Goal: Information Seeking & Learning: Learn about a topic

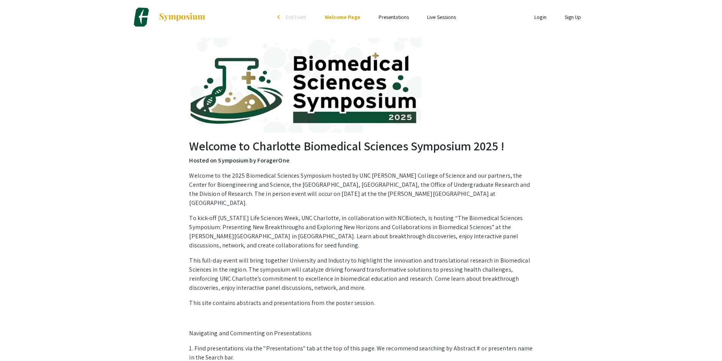
click at [393, 15] on link "Presentations" at bounding box center [394, 17] width 30 height 7
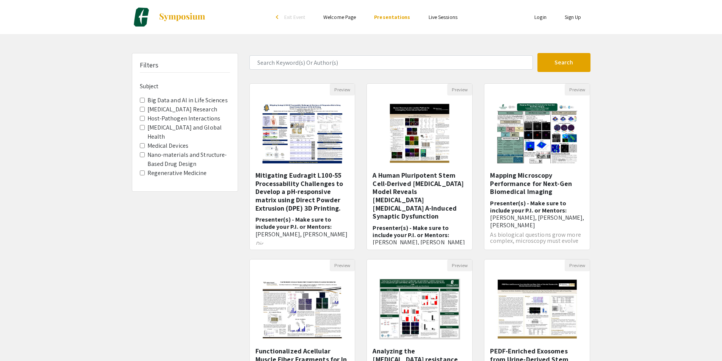
click at [167, 147] on label "Medical Devices" at bounding box center [167, 145] width 41 height 9
click at [145, 147] on Devices "Medical Devices" at bounding box center [142, 145] width 5 height 5
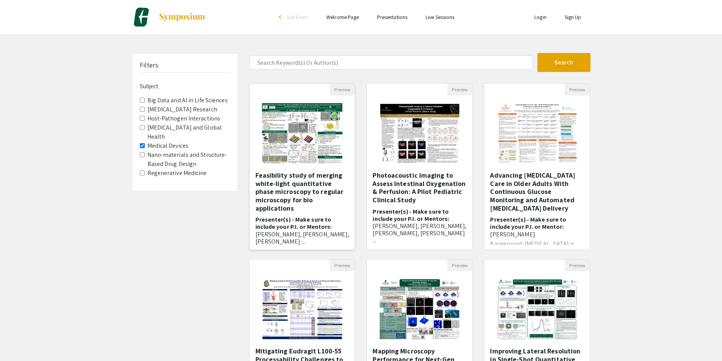
click at [309, 151] on img "Open Presentation <p><strong>Feasibility study of merging white-light quantitat…" at bounding box center [302, 134] width 96 height 76
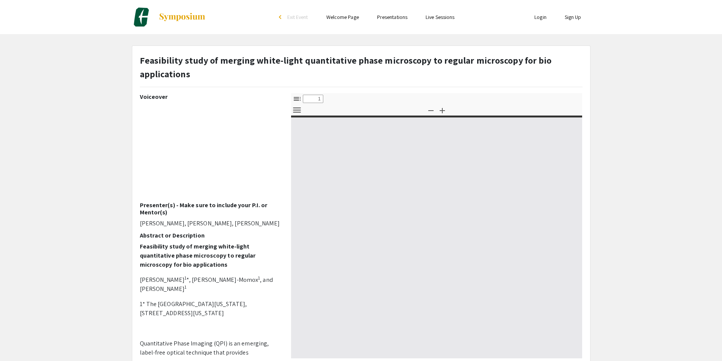
select select "custom"
type input "0"
select select "custom"
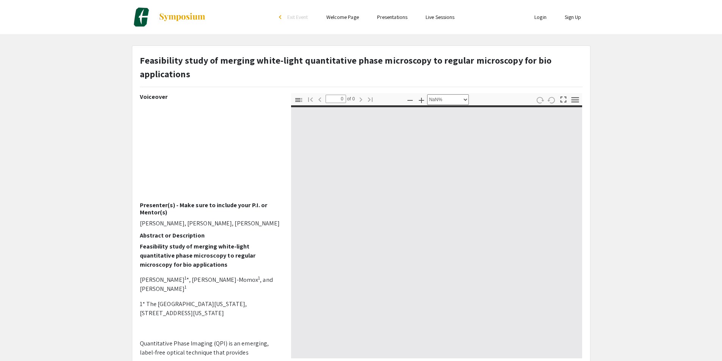
type input "1"
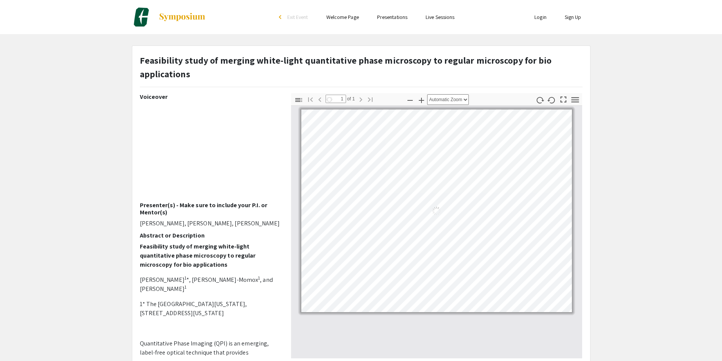
select select "auto"
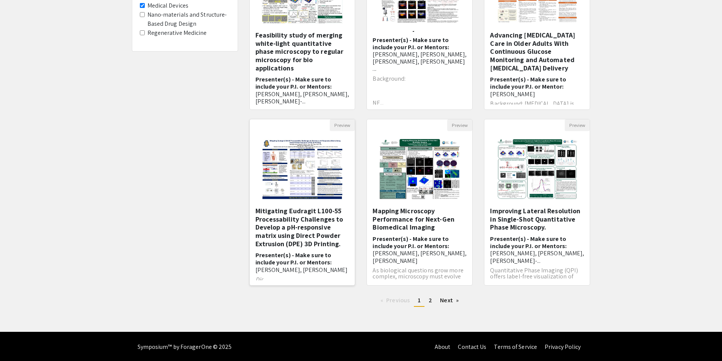
scroll to position [141, 0]
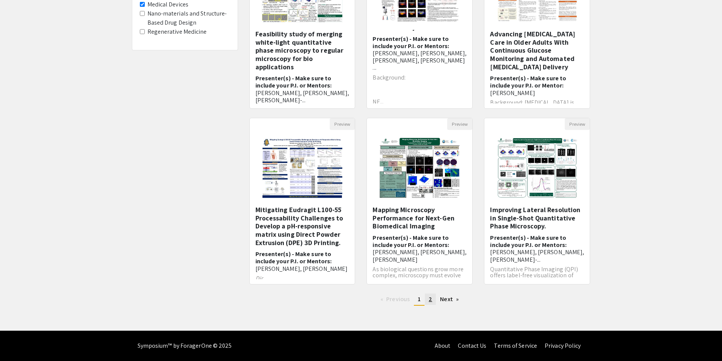
click at [431, 297] on span "2" at bounding box center [430, 299] width 3 height 8
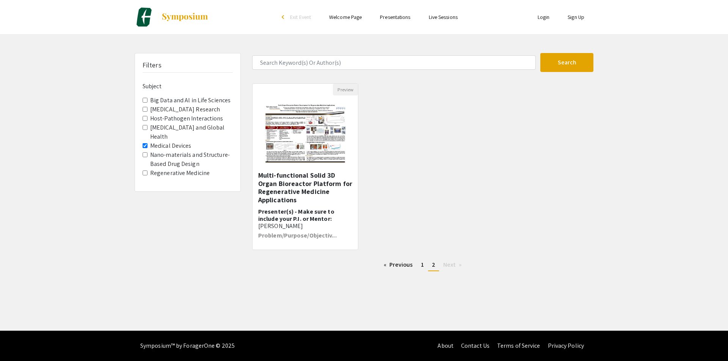
click at [173, 97] on label "Big Data and Al in Life Sciences" at bounding box center [190, 100] width 80 height 9
click at [147, 98] on Sciences "Big Data and Al in Life Sciences" at bounding box center [145, 100] width 5 height 5
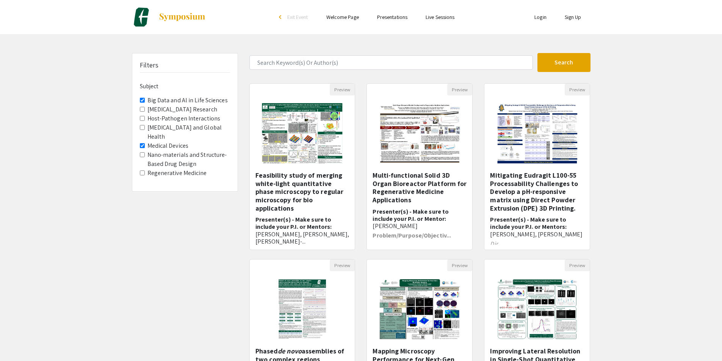
click at [174, 107] on label "[MEDICAL_DATA] Research" at bounding box center [182, 109] width 70 height 9
click at [145, 107] on Research "[MEDICAL_DATA] Research" at bounding box center [142, 109] width 5 height 5
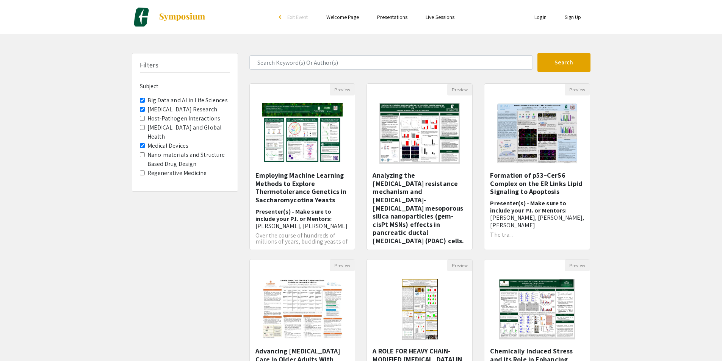
click at [142, 146] on Devices "Medical Devices" at bounding box center [142, 145] width 5 height 5
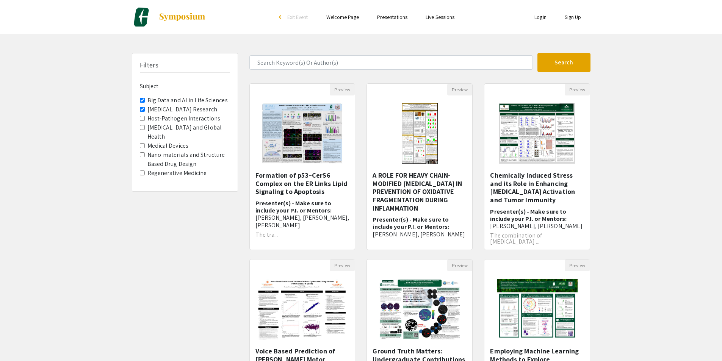
click at [143, 110] on Research "[MEDICAL_DATA] Research" at bounding box center [142, 109] width 5 height 5
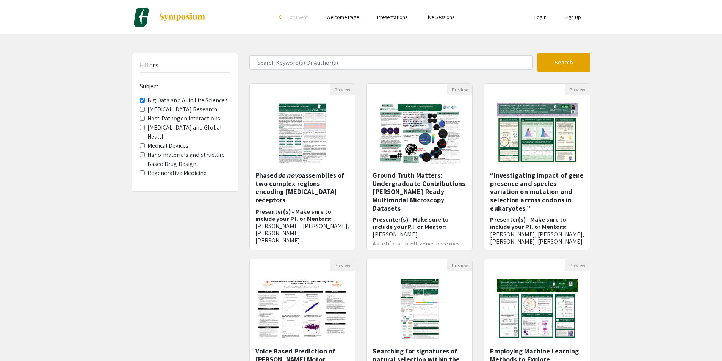
click at [183, 111] on label "[MEDICAL_DATA] Research" at bounding box center [182, 109] width 70 height 9
click at [145, 111] on Research "[MEDICAL_DATA] Research" at bounding box center [142, 109] width 5 height 5
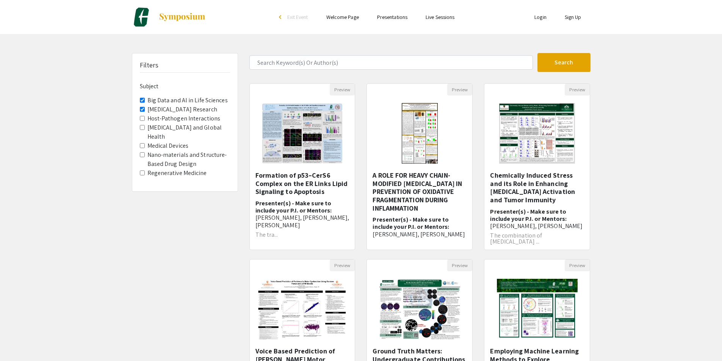
click at [143, 98] on Sciences "Big Data and Al in Life Sciences" at bounding box center [142, 100] width 5 height 5
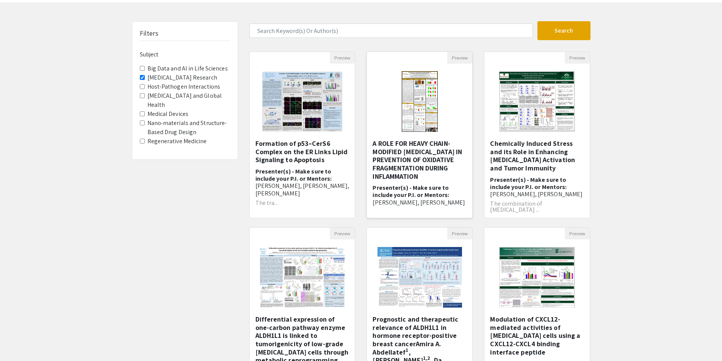
scroll to position [28, 0]
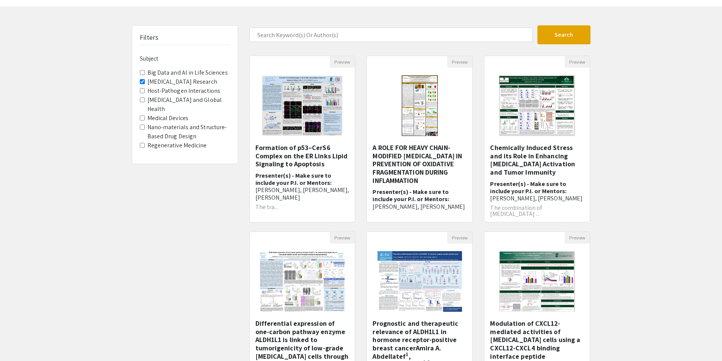
click at [175, 93] on label "Host-Pathogen Interactions" at bounding box center [183, 90] width 73 height 9
click at [145, 93] on Interactions "Host-Pathogen Interactions" at bounding box center [142, 90] width 5 height 5
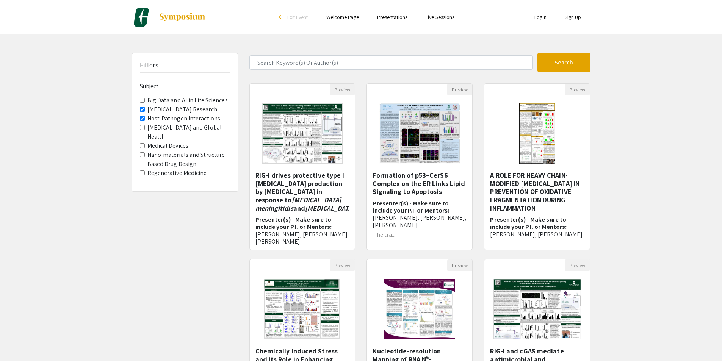
click at [143, 108] on Research "[MEDICAL_DATA] Research" at bounding box center [142, 109] width 5 height 5
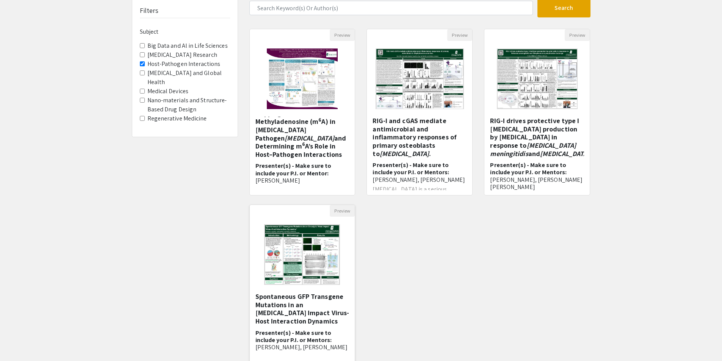
scroll to position [28, 0]
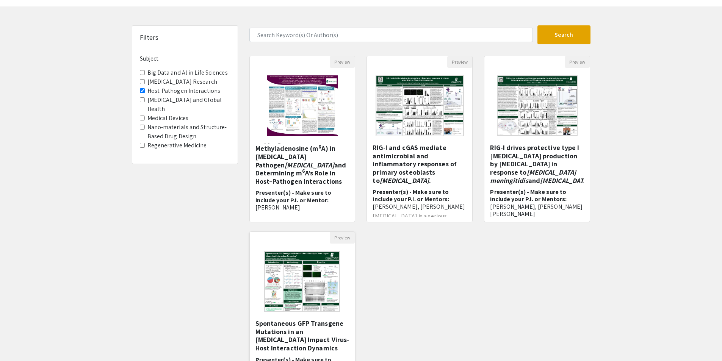
click at [316, 302] on img at bounding box center [302, 282] width 91 height 76
select select "custom"
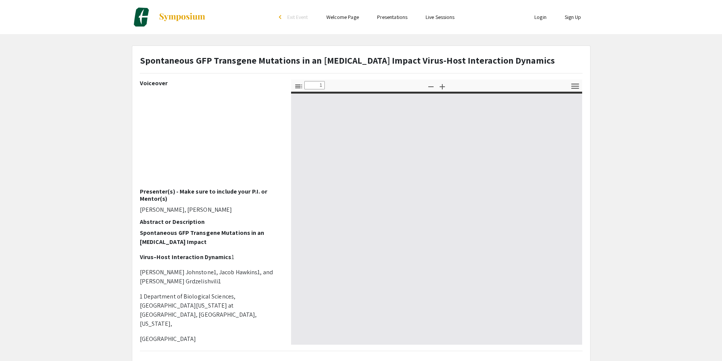
type input "0"
select select "custom"
type input "1"
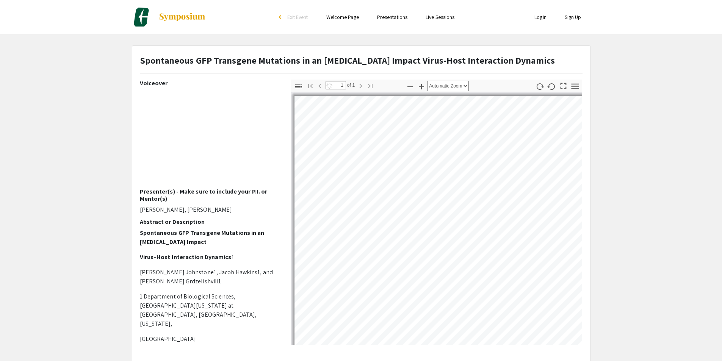
select select "auto"
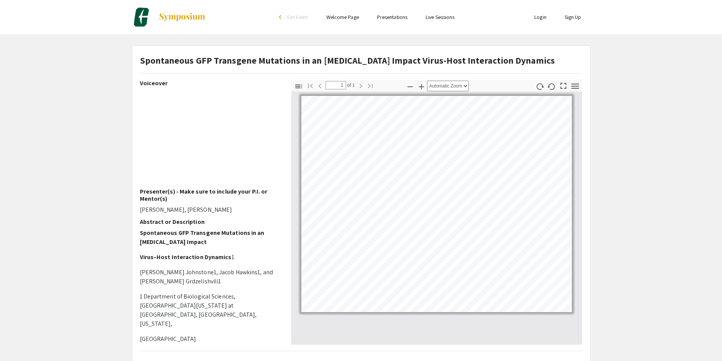
click at [279, 18] on div "arrow_back_ios" at bounding box center [281, 17] width 5 height 5
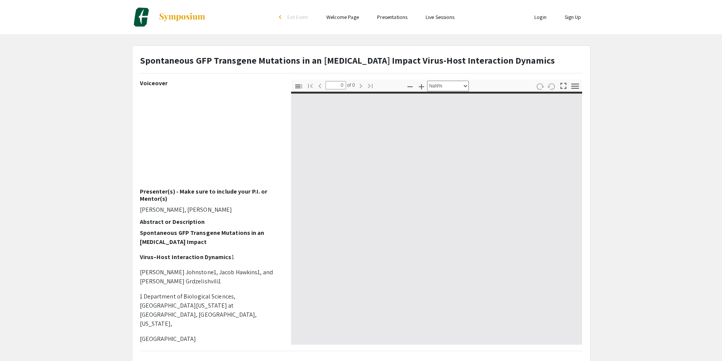
select select "auto"
type input "1"
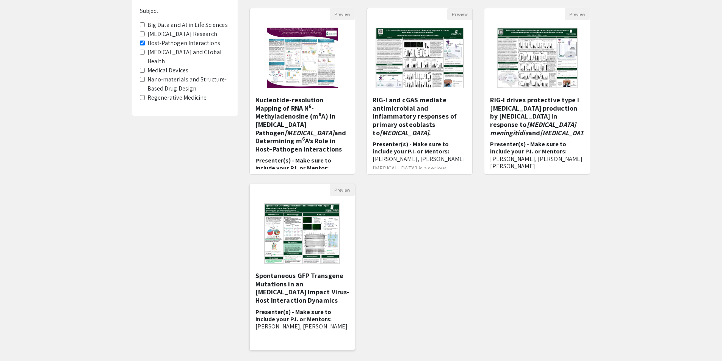
scroll to position [76, 0]
click at [313, 257] on img at bounding box center [302, 234] width 91 height 76
select select "custom"
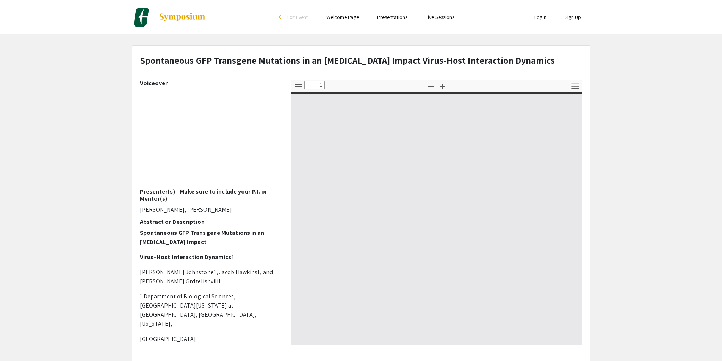
type input "0"
select select "auto"
type input "1"
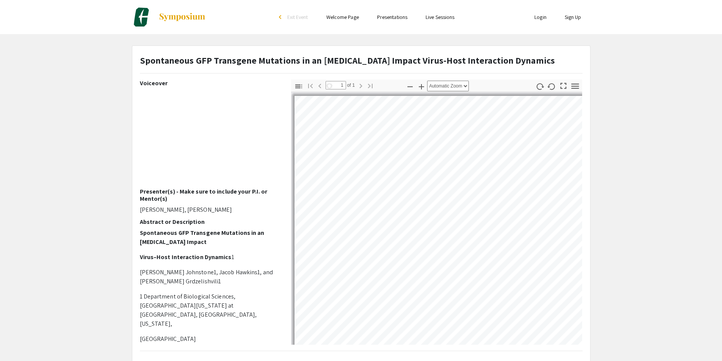
select select "auto"
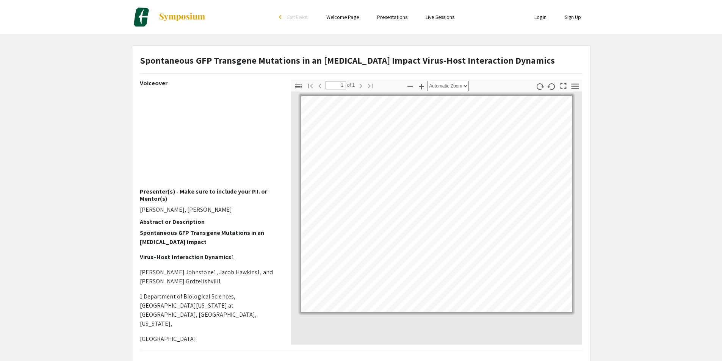
click at [280, 18] on div "arrow_back_ios" at bounding box center [281, 17] width 5 height 5
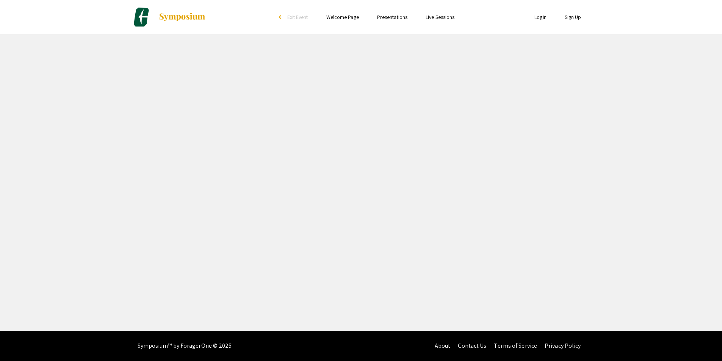
select select "custom"
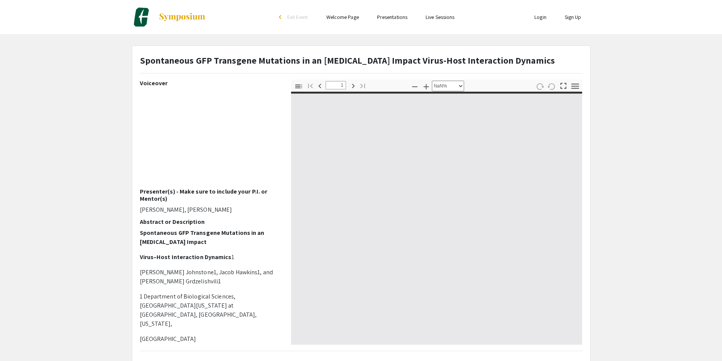
type input "0"
select select "auto"
type input "1"
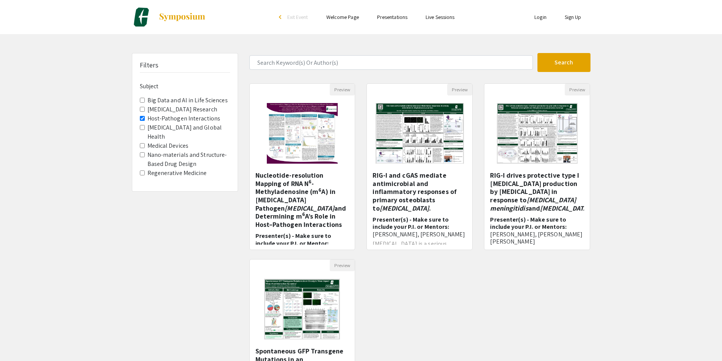
click at [143, 117] on Interactions "Host-Pathogen Interactions" at bounding box center [142, 118] width 5 height 5
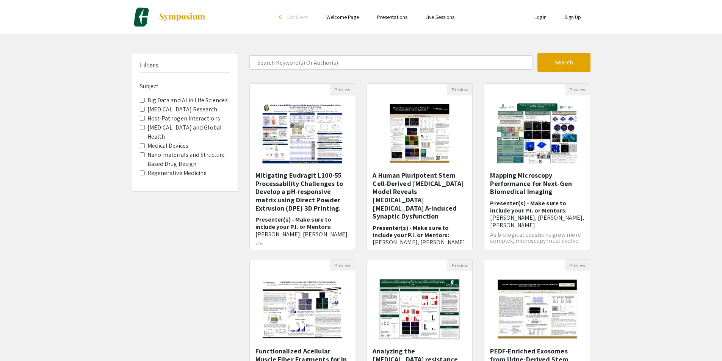
click at [143, 147] on Devices "Medical Devices" at bounding box center [142, 145] width 5 height 5
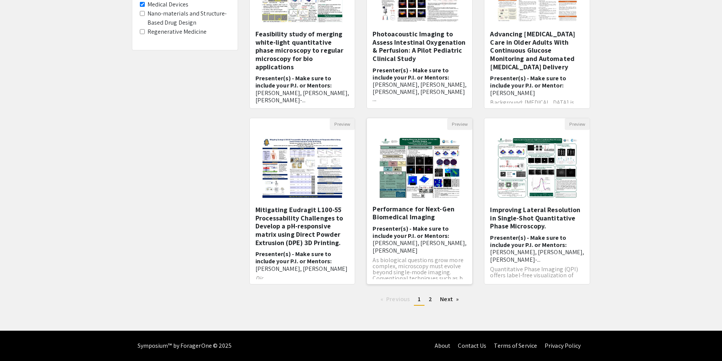
scroll to position [17, 0]
click at [430, 301] on span "2" at bounding box center [430, 299] width 3 height 8
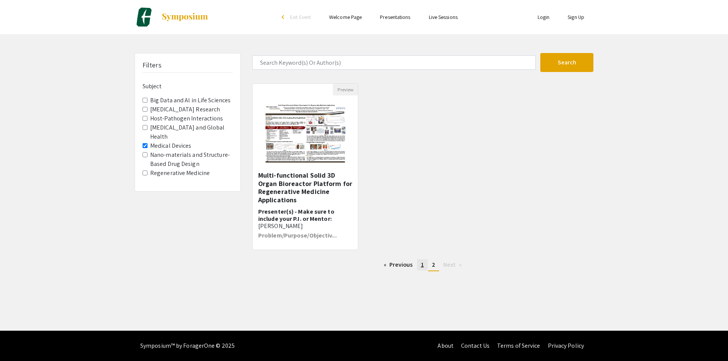
click at [420, 268] on link "page 1" at bounding box center [422, 264] width 11 height 11
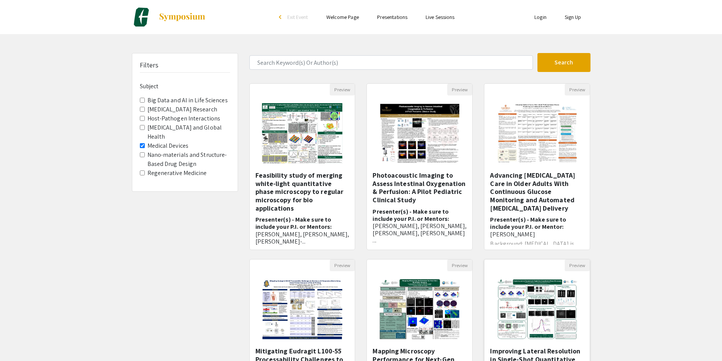
scroll to position [141, 0]
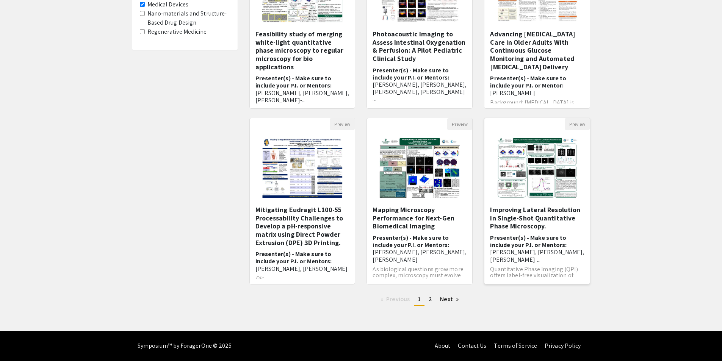
click at [535, 240] on h6 "Presenter(s) - Make sure to include your P.I. or Mentors: [PERSON_NAME], [PERSO…" at bounding box center [537, 248] width 94 height 29
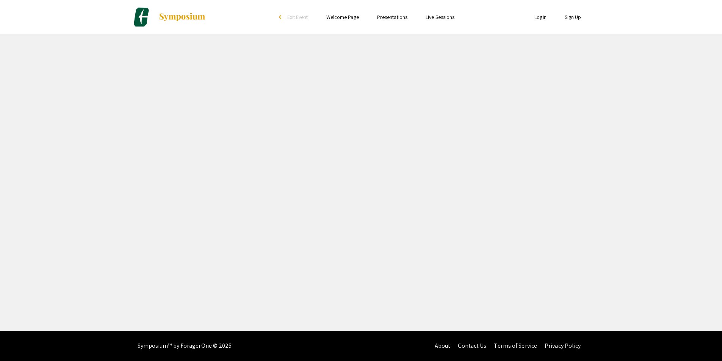
select select "custom"
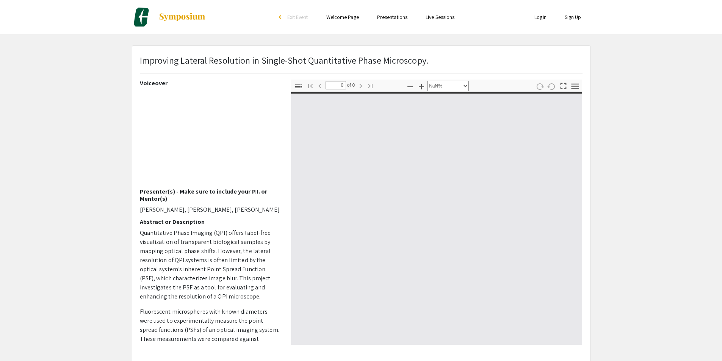
type input "1"
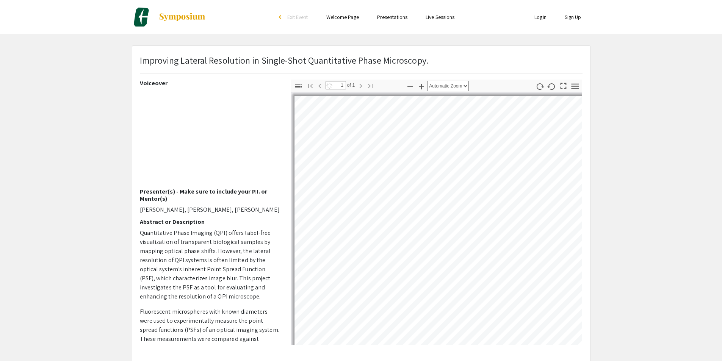
select select "auto"
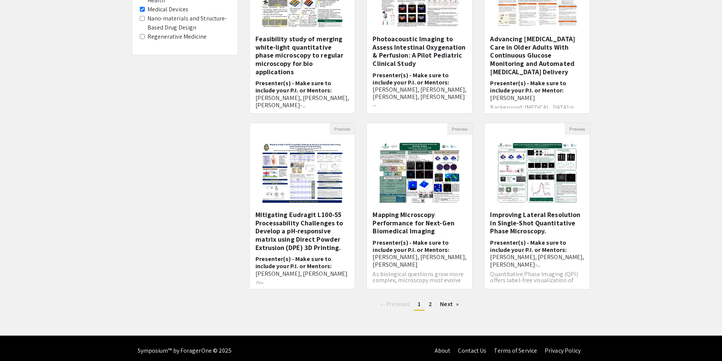
scroll to position [141, 0]
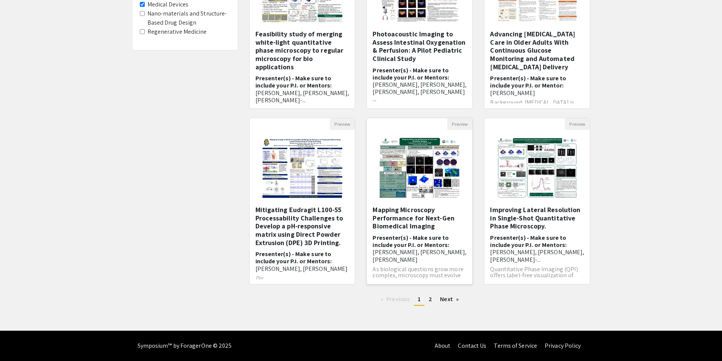
click at [425, 237] on h6 "Presenter(s) - Make sure to include your P.I. or Mentors: [PERSON_NAME], [PERSO…" at bounding box center [420, 248] width 94 height 29
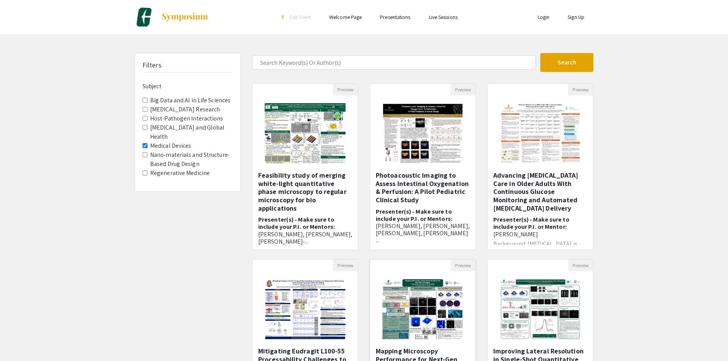
select select "custom"
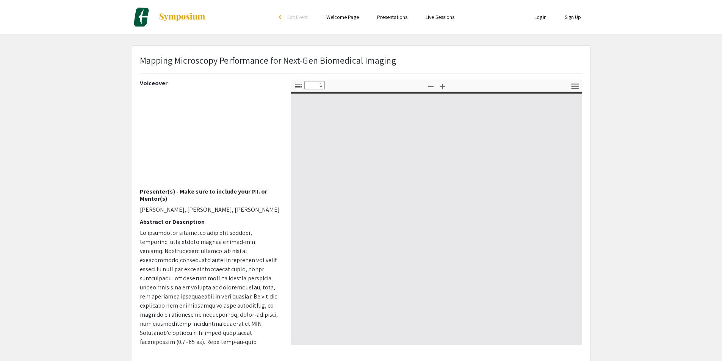
type input "0"
select select "auto"
type input "1"
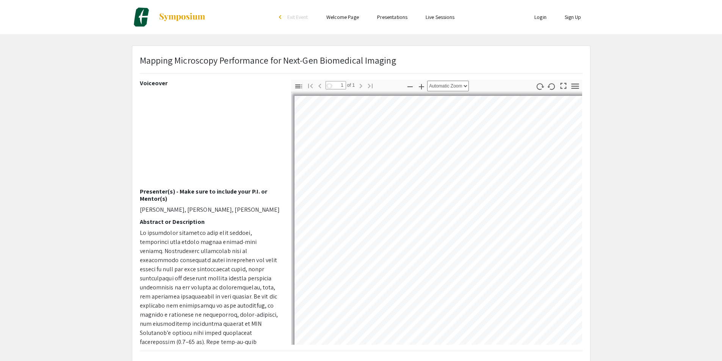
select select "auto"
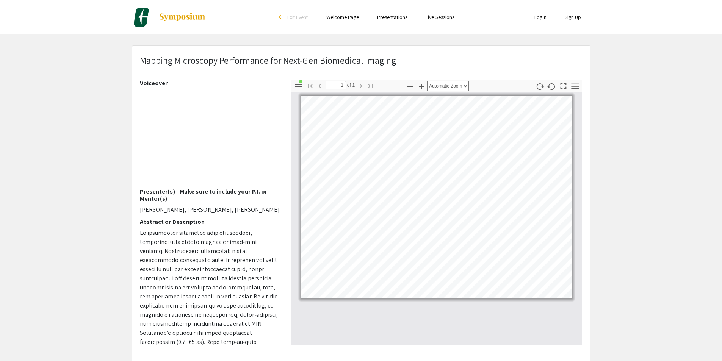
click at [171, 21] on img at bounding box center [181, 17] width 47 height 9
